Goal: Subscribe to service/newsletter

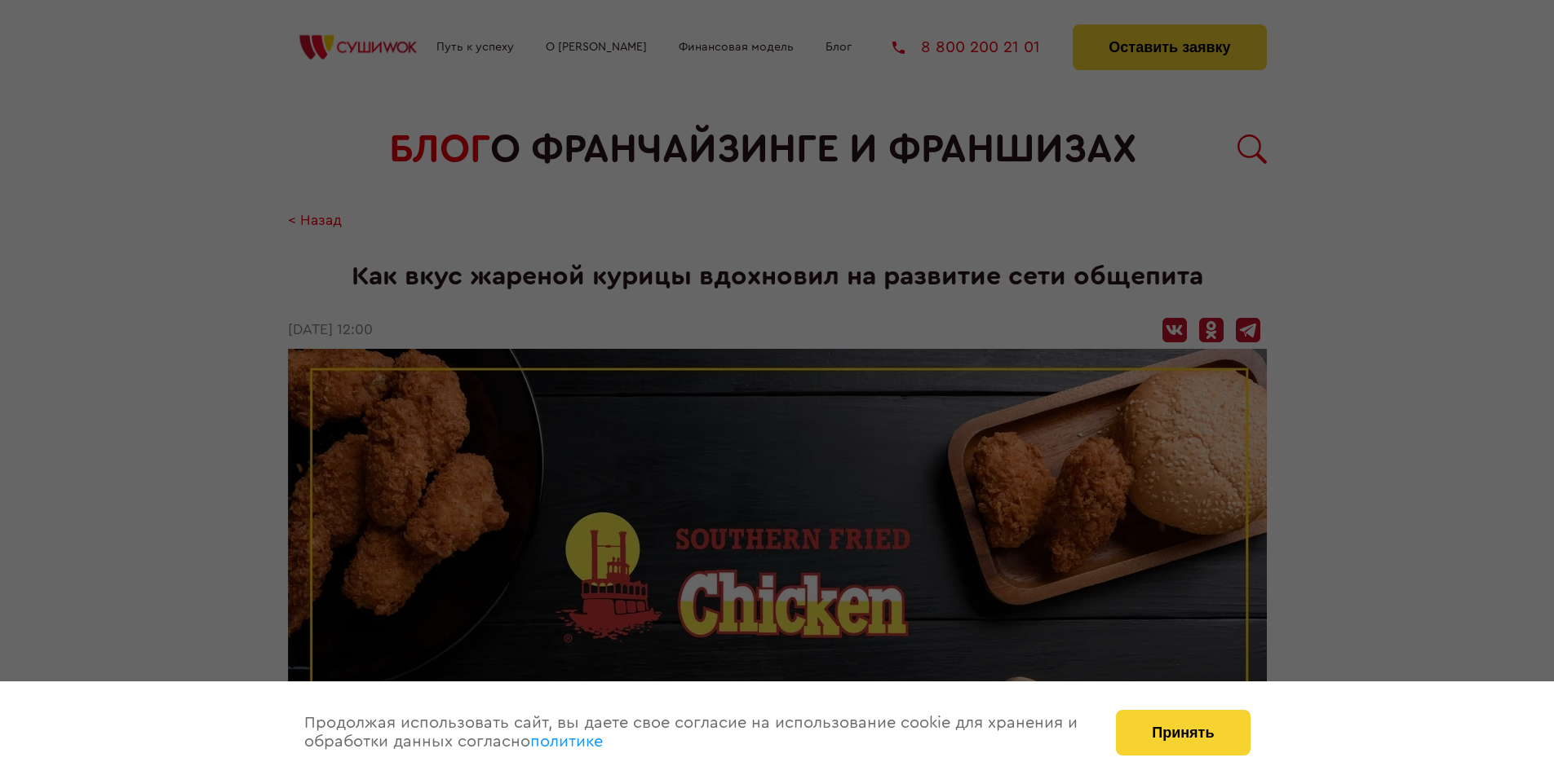
scroll to position [1850, 0]
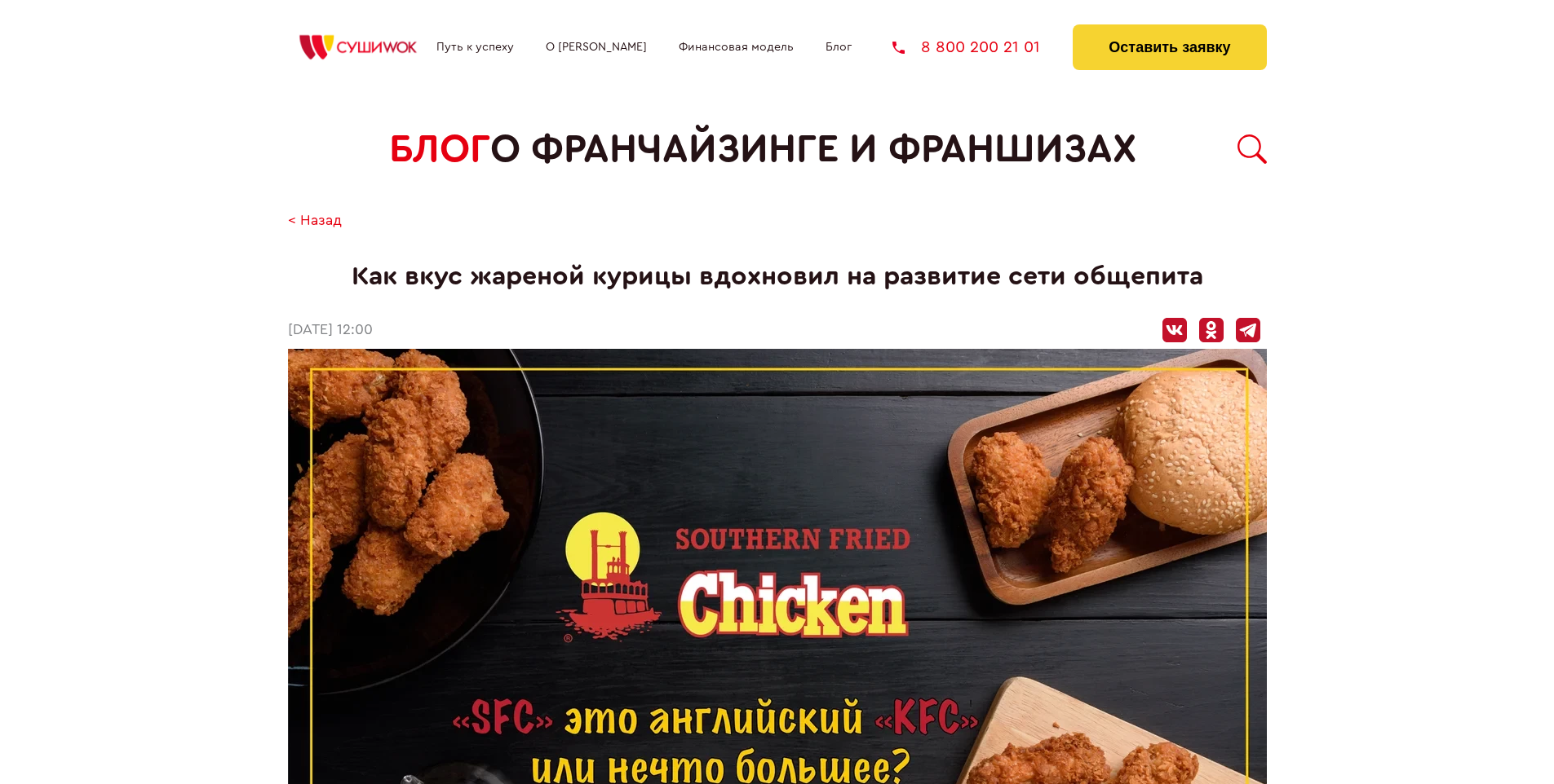
scroll to position [1850, 0]
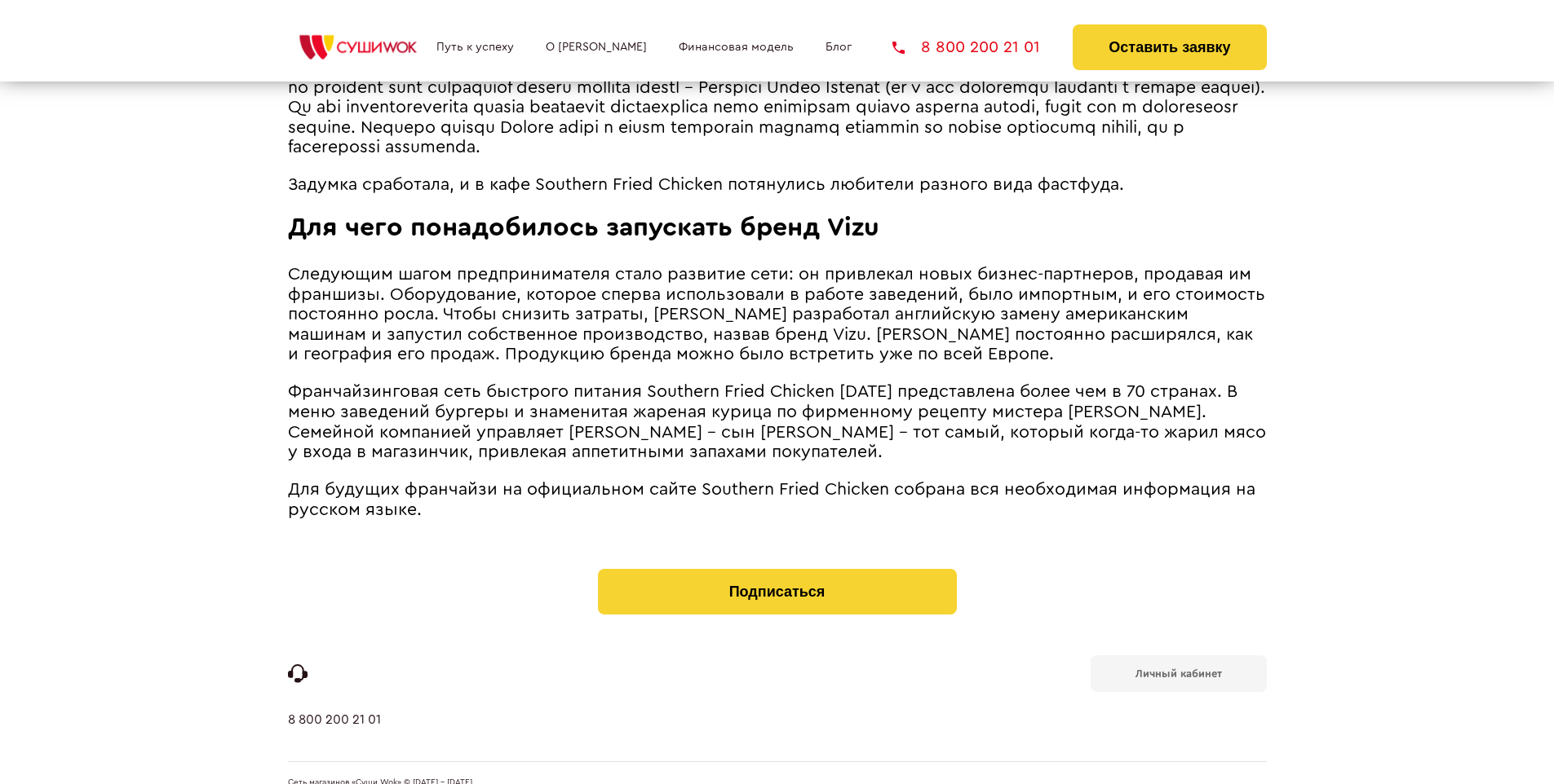
click at [1178, 668] on b "Личный кабинет" at bounding box center [1178, 673] width 86 height 10
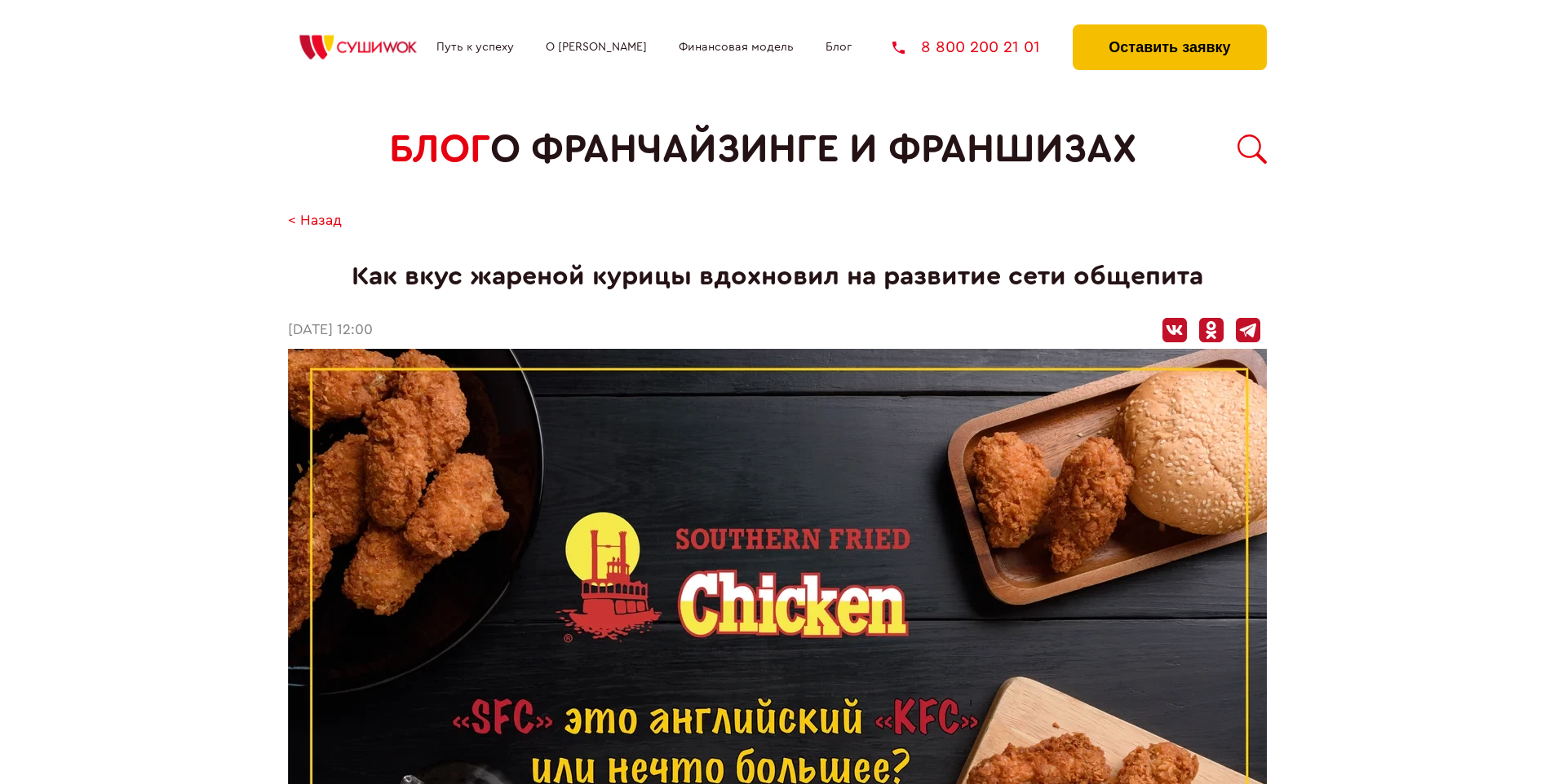
click at [1169, 29] on button "Оставить заявку" at bounding box center [1169, 47] width 194 height 46
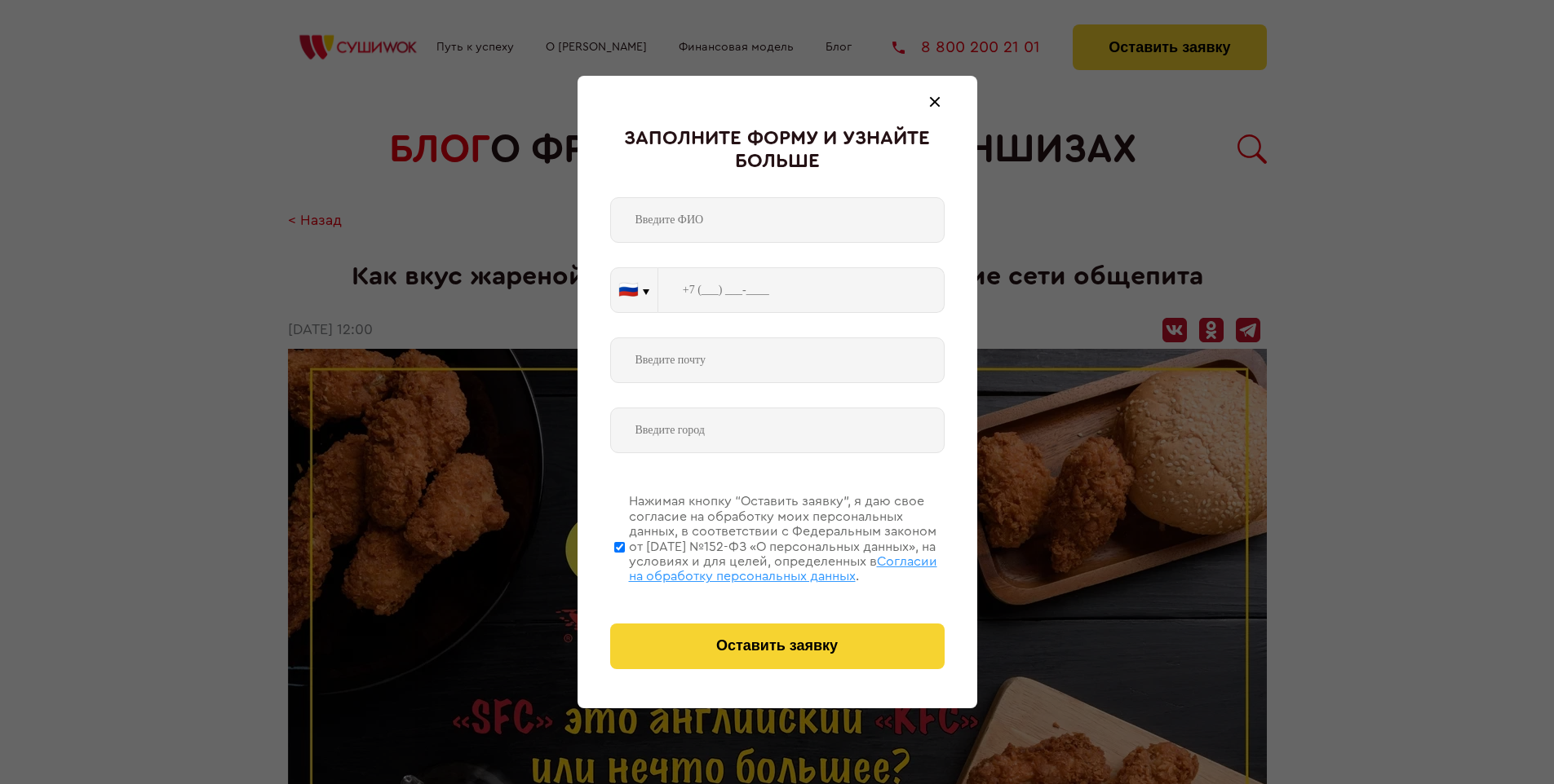
click at [756, 566] on span "Согласии на обработку персональных данных" at bounding box center [784, 569] width 309 height 28
click at [625, 566] on input "Нажимая кнопку “Оставить заявку”, я даю свое согласие на обработку моих персона…" at bounding box center [619, 548] width 10 height 131
checkbox input "false"
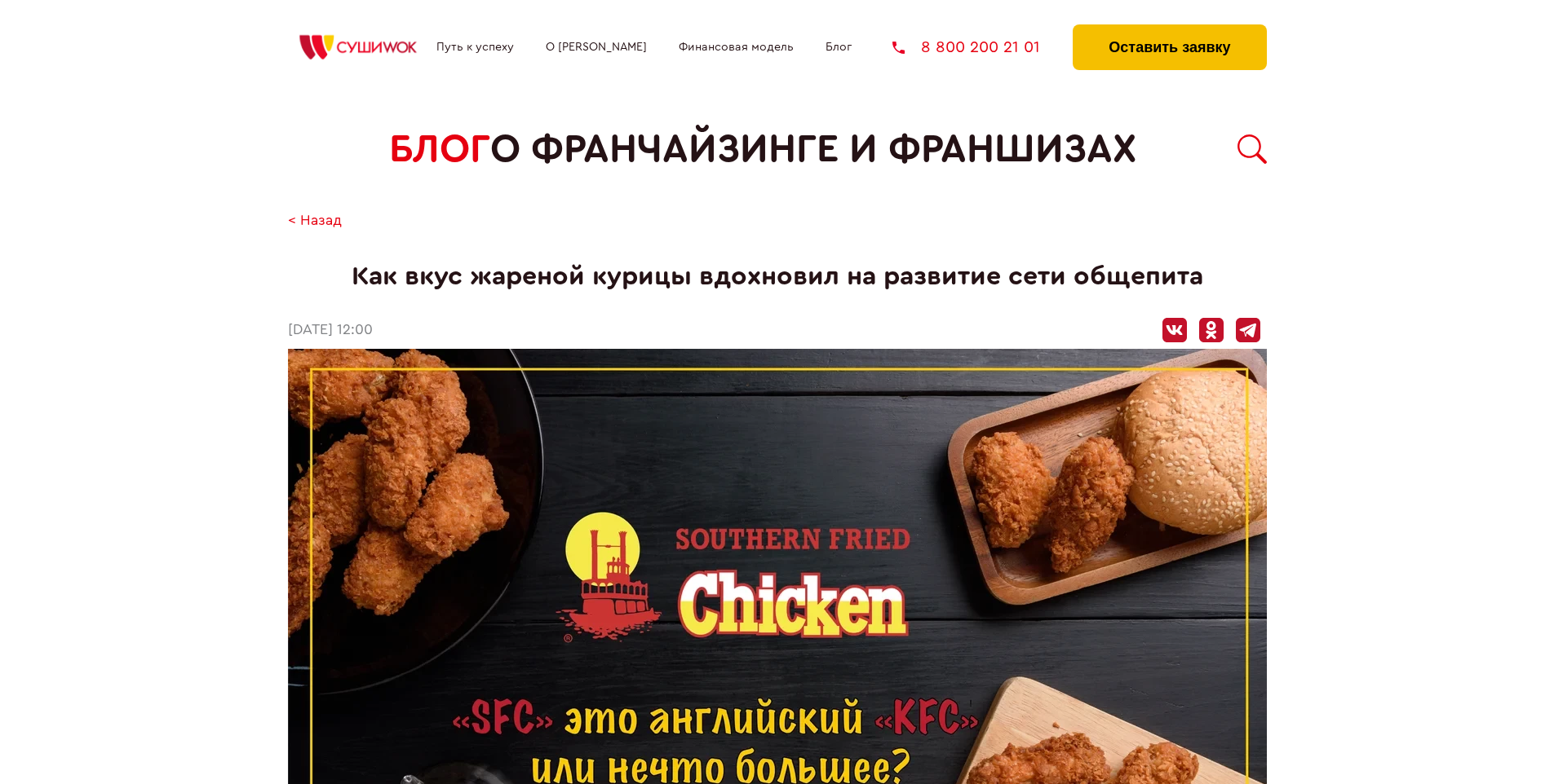
click at [1169, 29] on button "Оставить заявку" at bounding box center [1169, 47] width 194 height 46
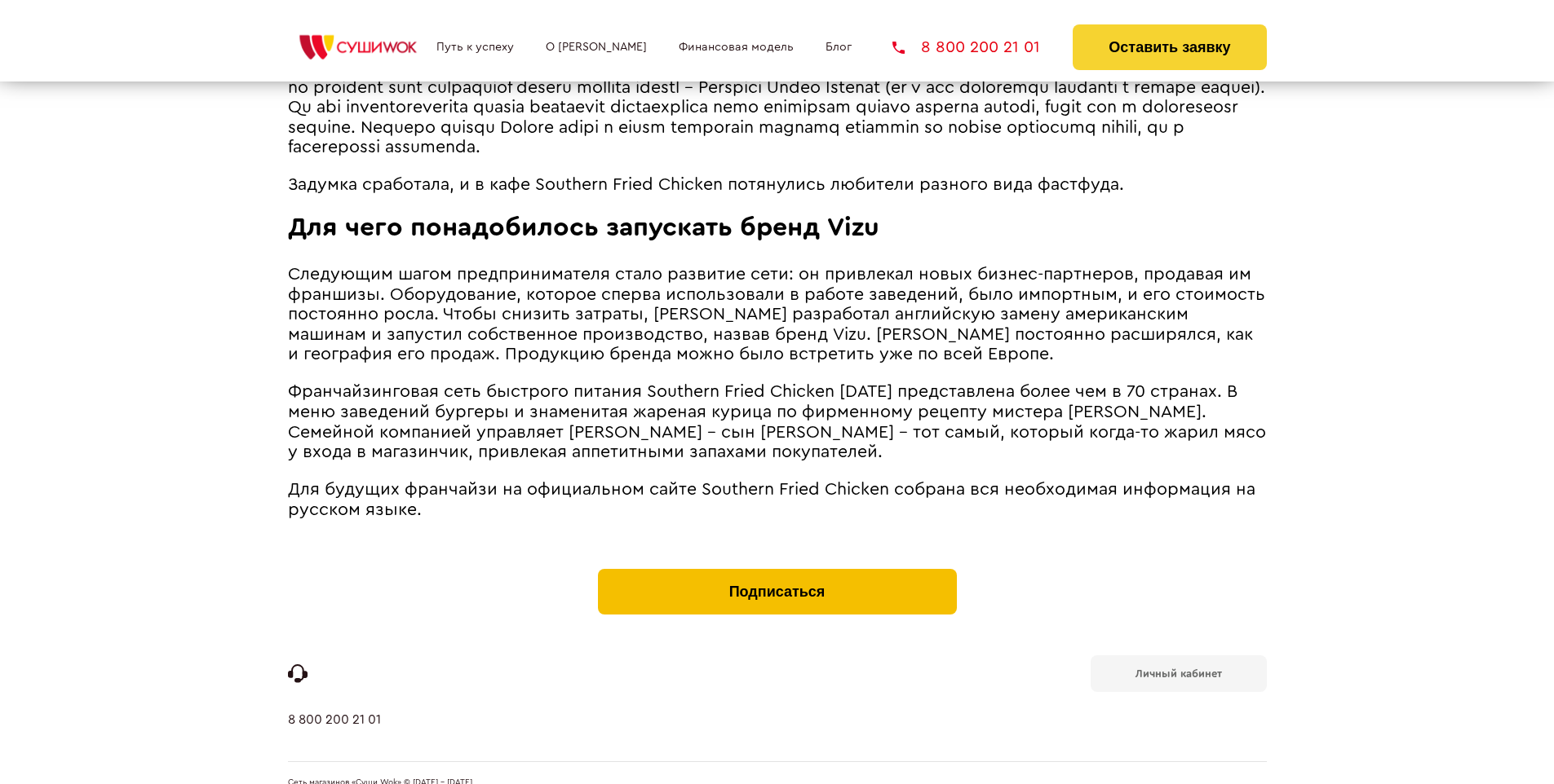
click at [777, 569] on button "Подписаться" at bounding box center [777, 592] width 359 height 46
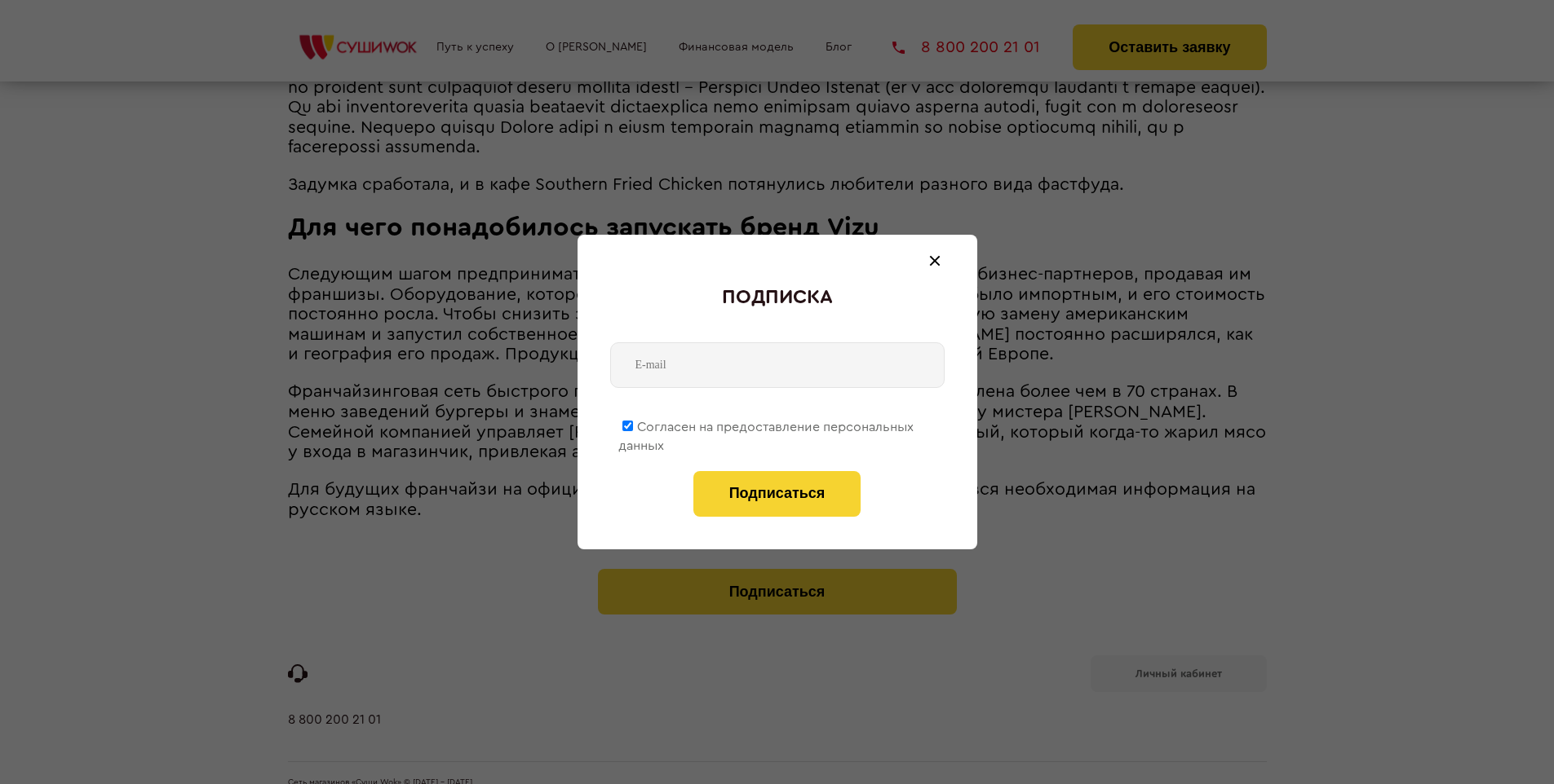
click at [767, 424] on span "Согласен на предоставление персональных данных" at bounding box center [766, 436] width 295 height 32
click at [633, 424] on input "Согласен на предоставление персональных данных" at bounding box center [627, 425] width 10 height 10
checkbox input "false"
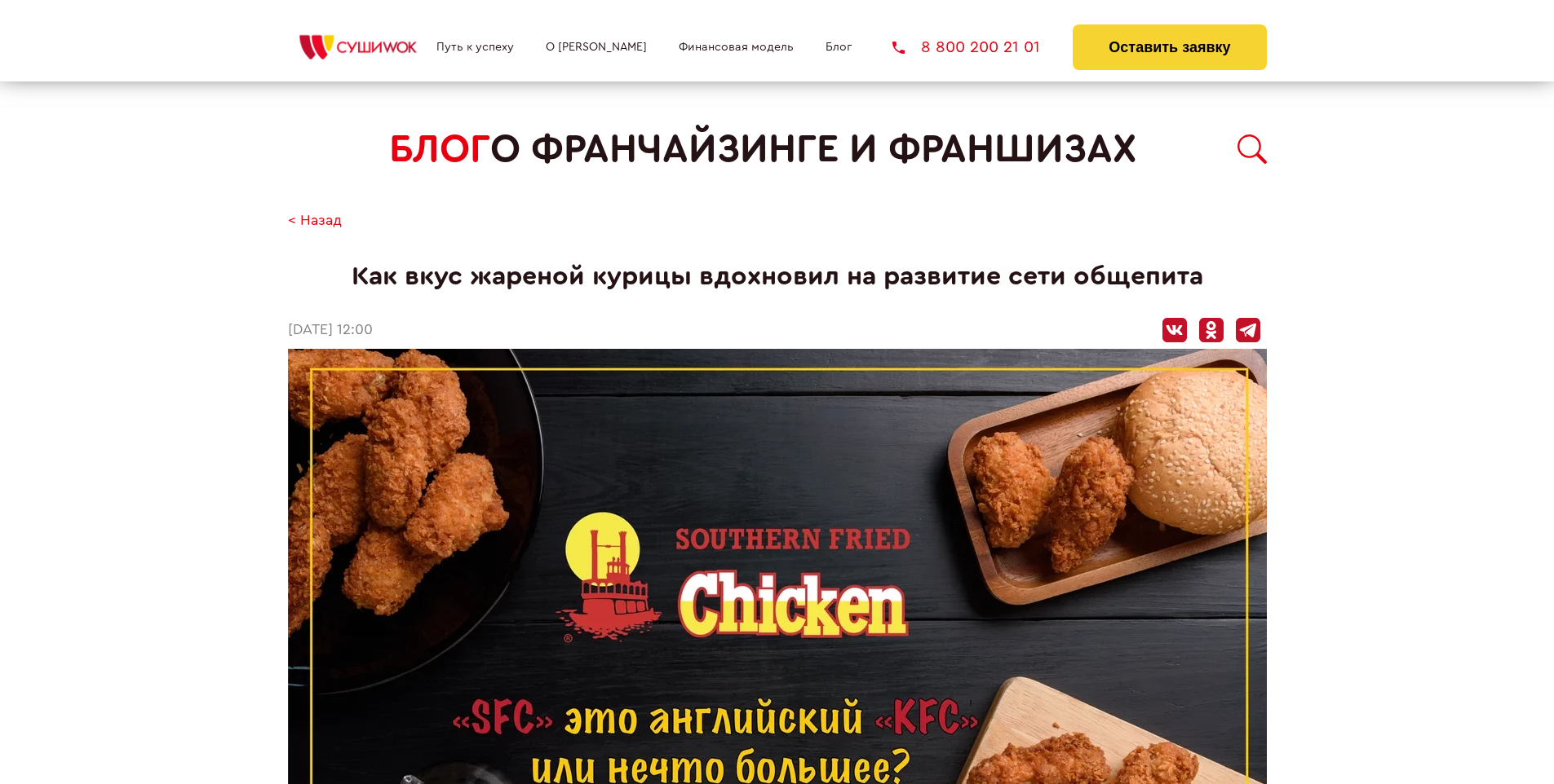
scroll to position [1850, 0]
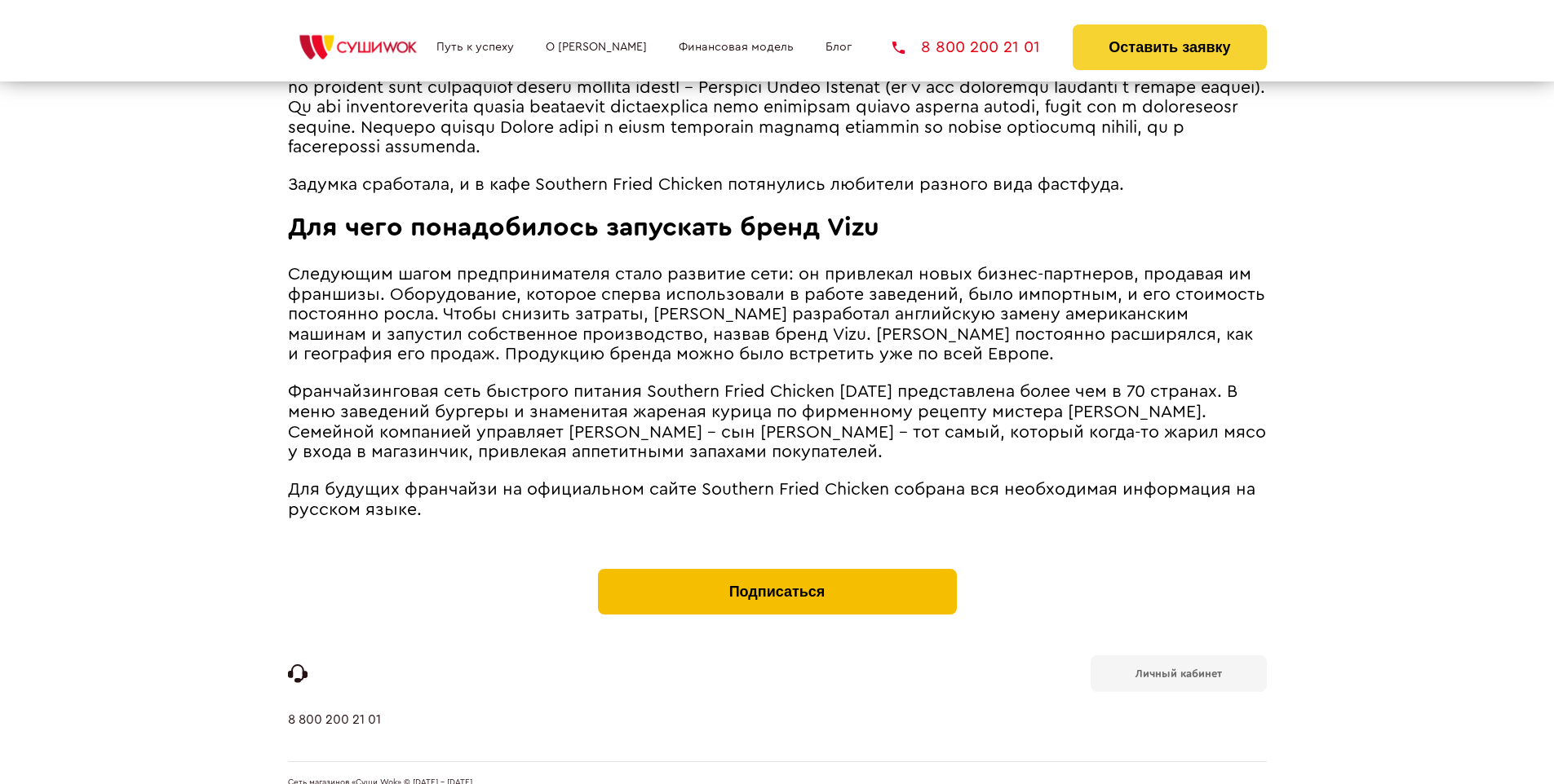
click at [777, 569] on button "Подписаться" at bounding box center [777, 592] width 359 height 46
